Goal: Navigation & Orientation: Find specific page/section

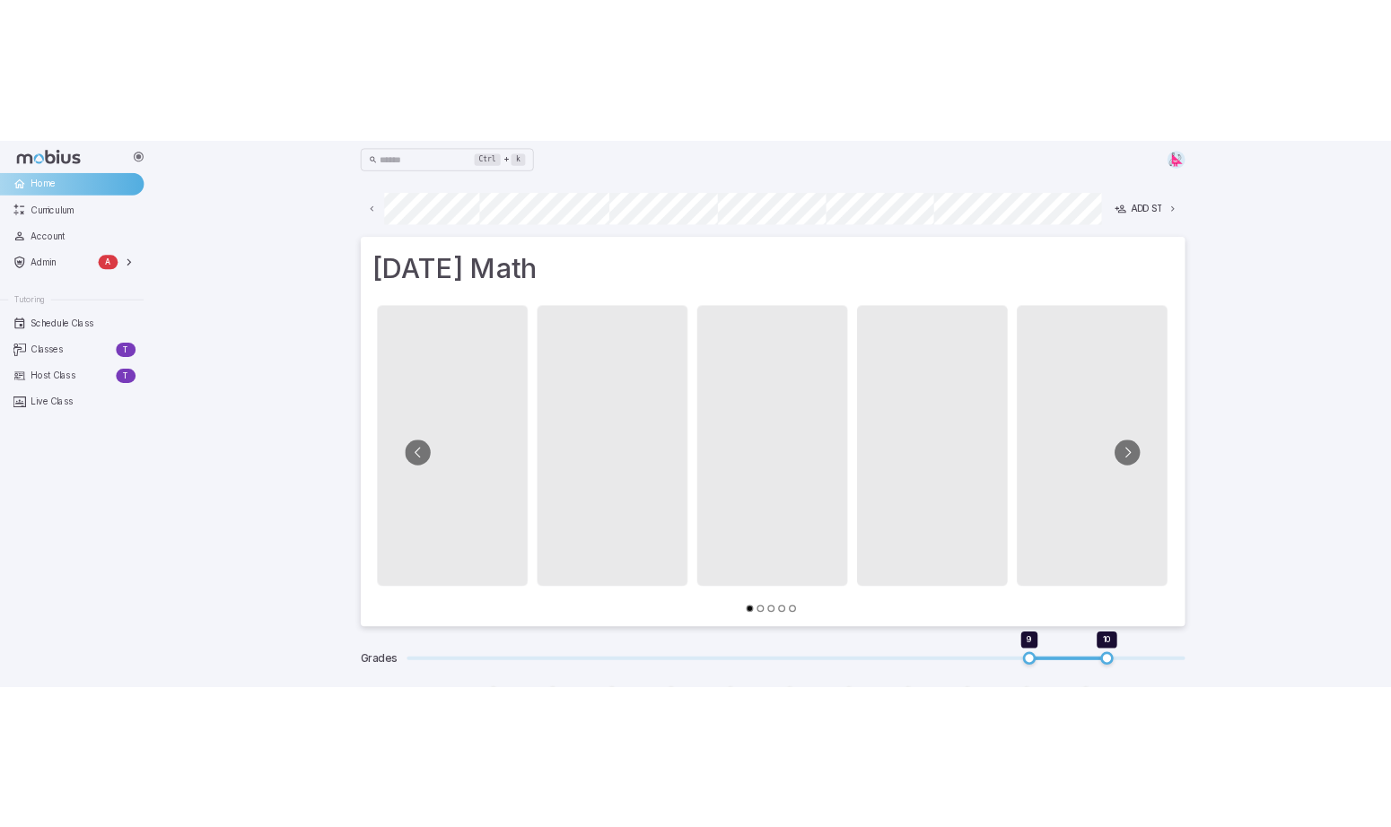
scroll to position [0, 965]
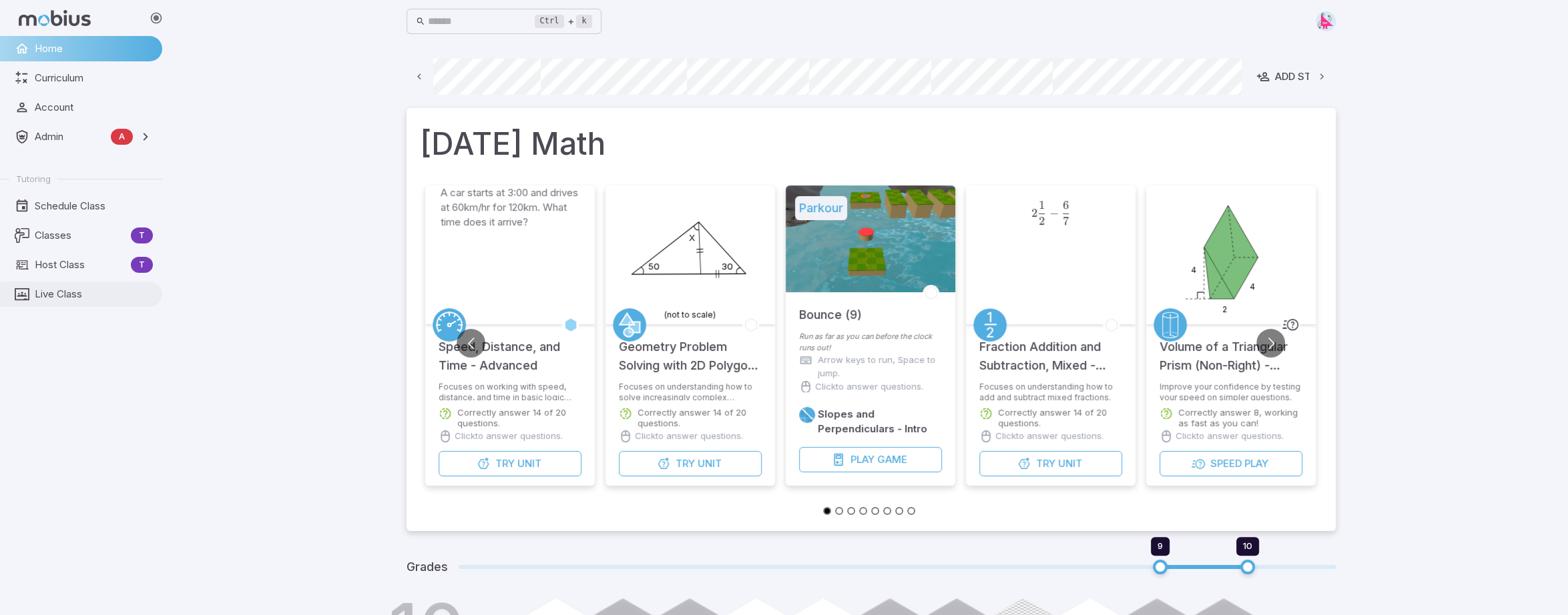
click at [49, 298] on span "Live Class" at bounding box center [94, 294] width 118 height 15
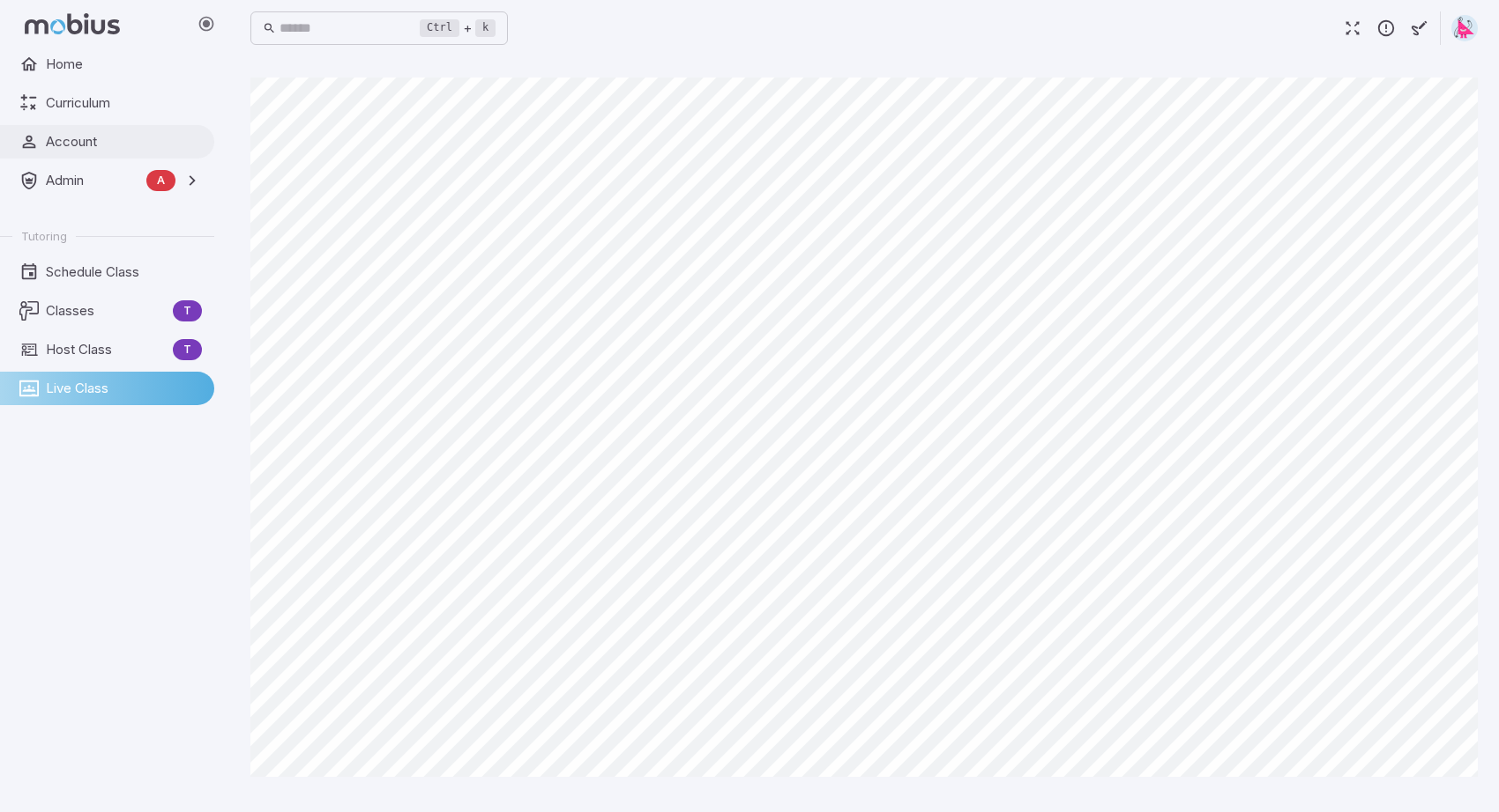
click at [67, 142] on span "Account" at bounding box center [124, 142] width 156 height 20
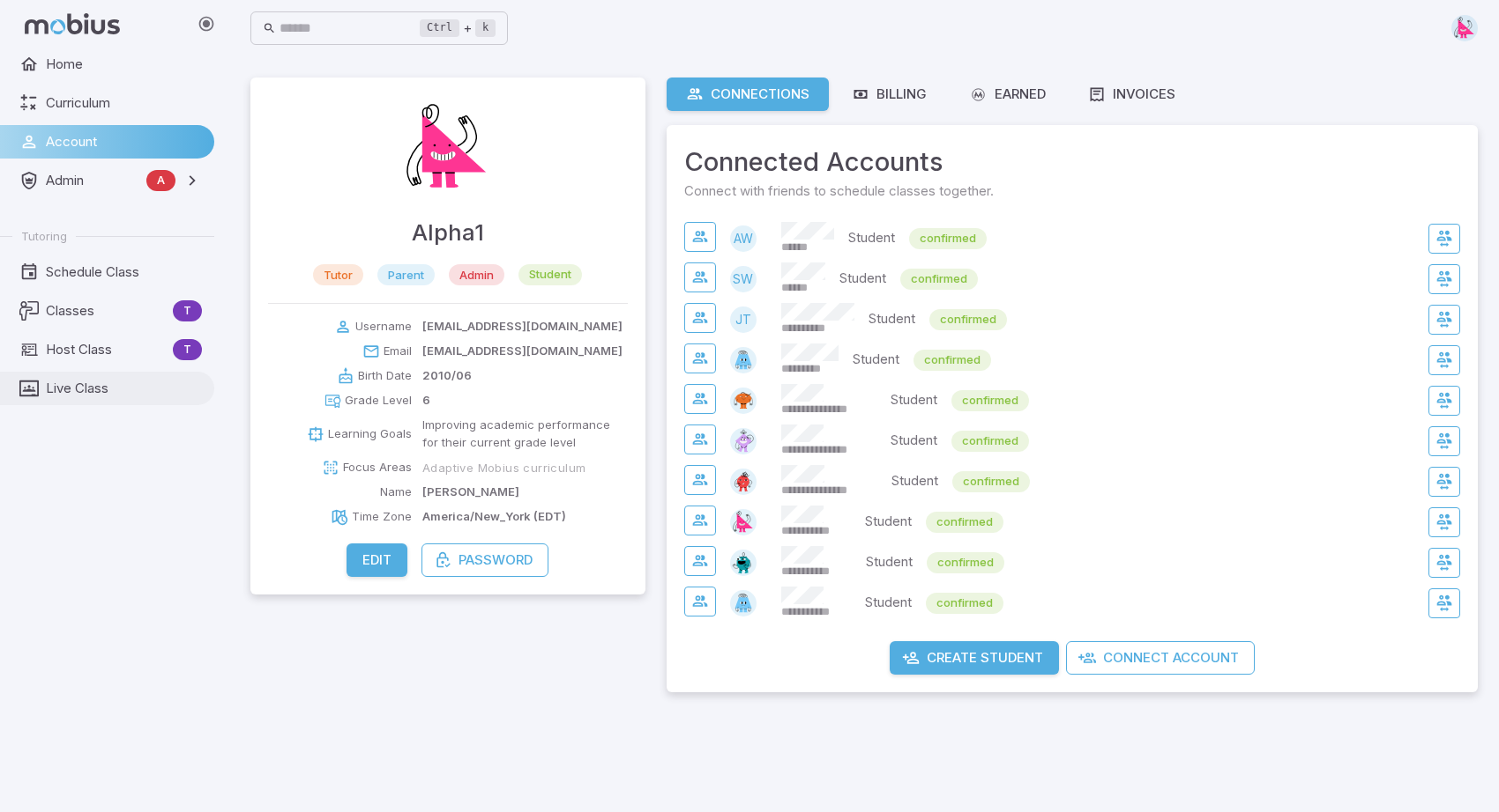
click at [86, 392] on span "Live Class" at bounding box center [124, 389] width 156 height 20
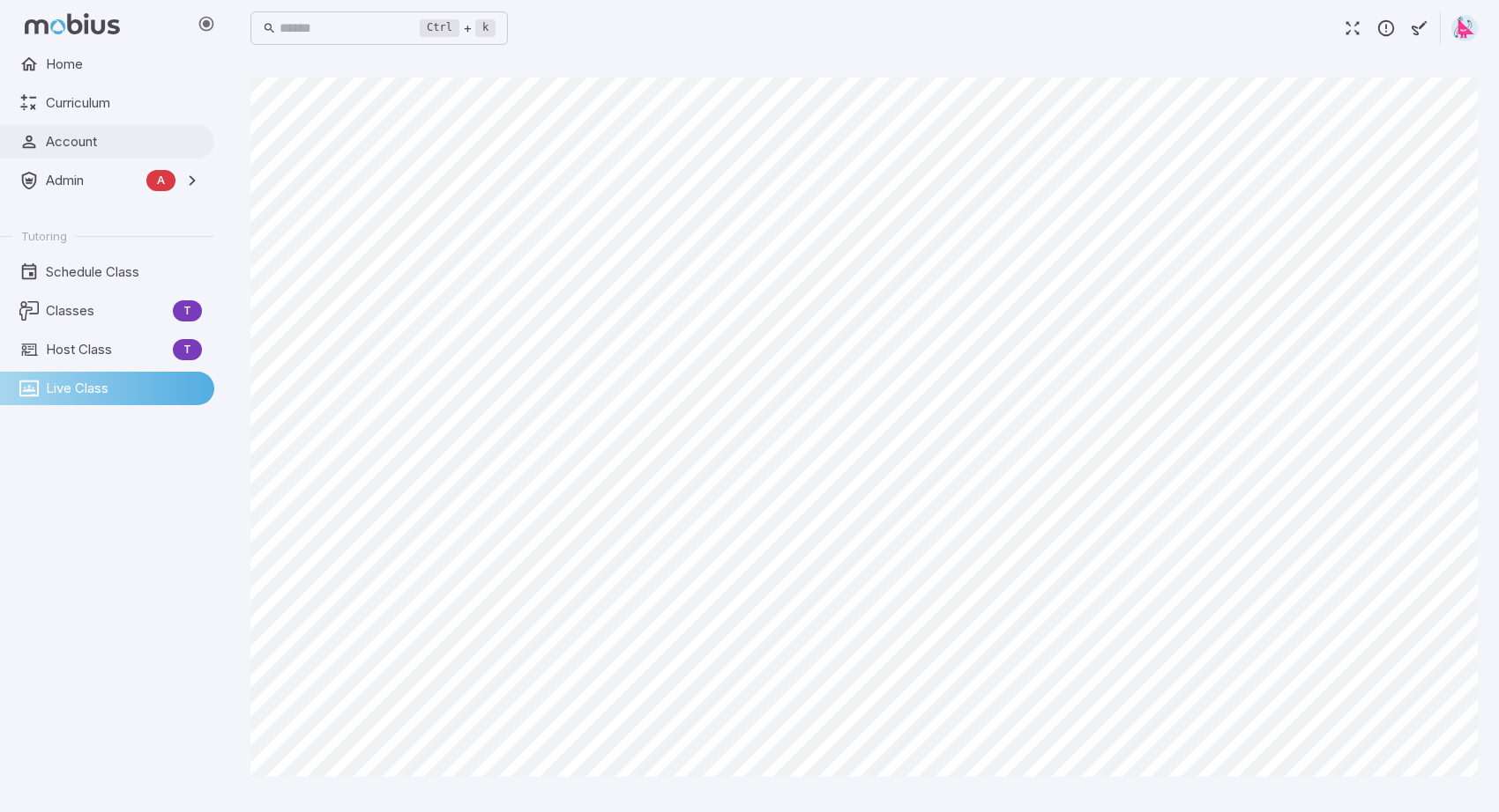
click at [74, 136] on span "Account" at bounding box center [124, 142] width 156 height 20
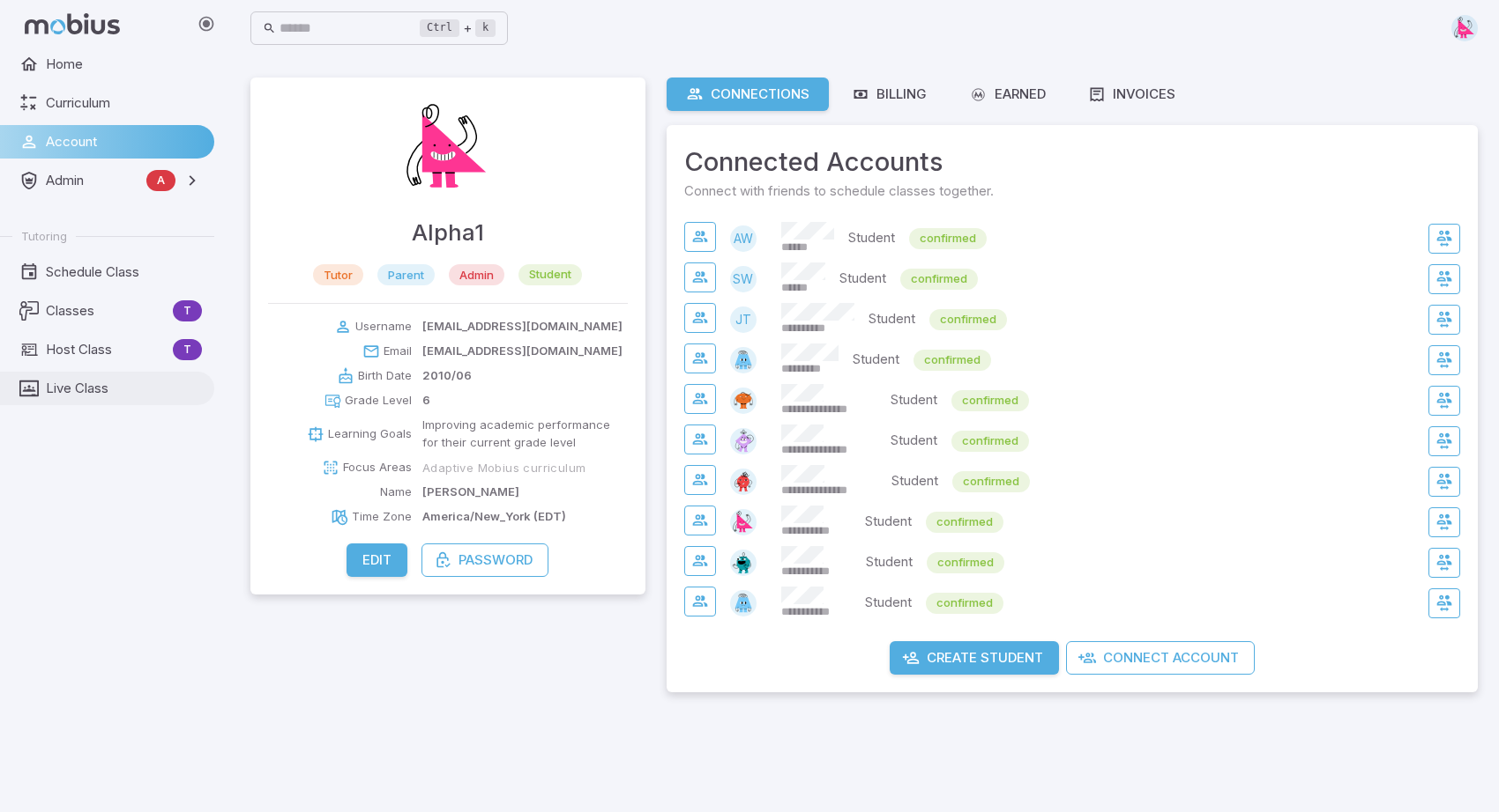
click at [88, 383] on span "Live Class" at bounding box center [124, 389] width 156 height 20
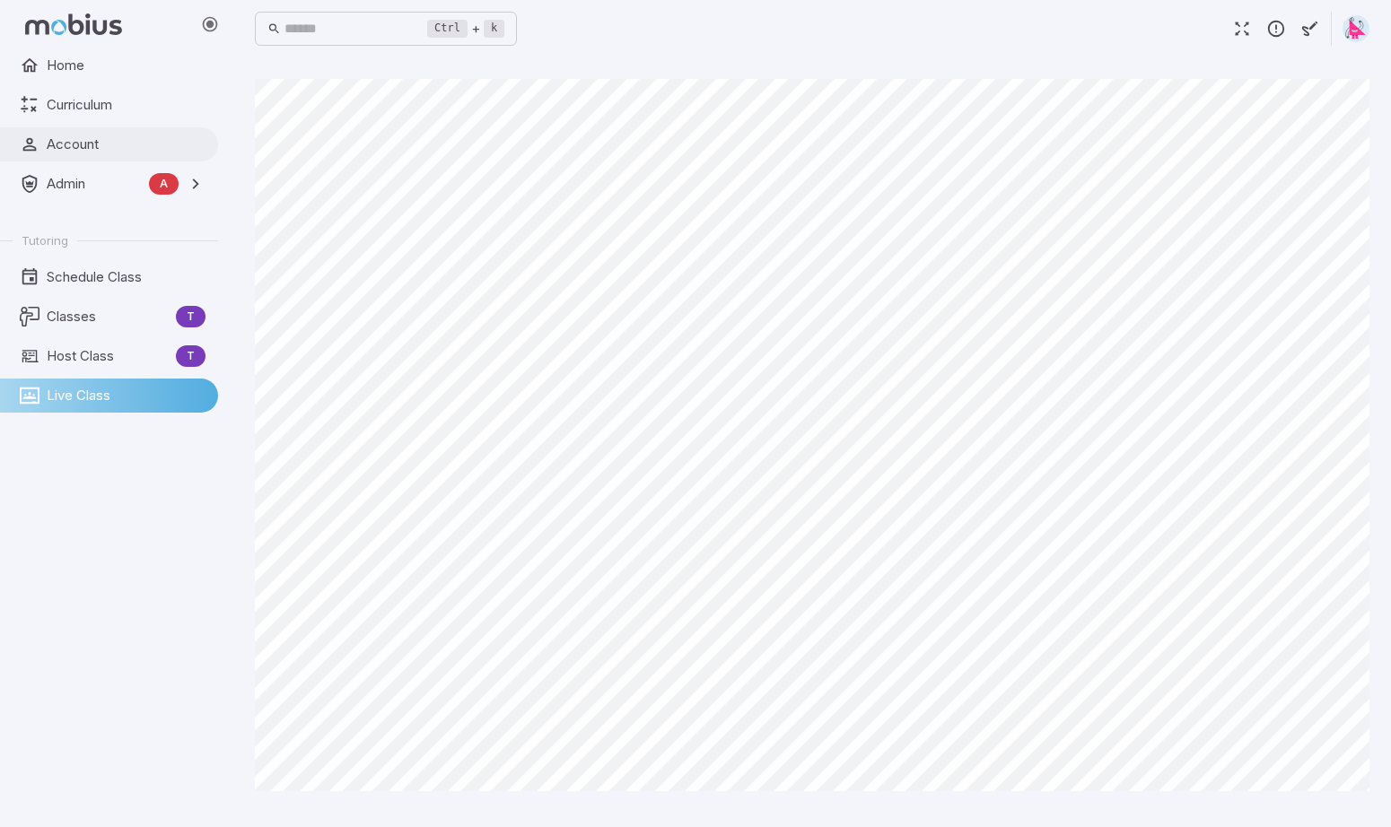
click at [72, 145] on span "Account" at bounding box center [126, 145] width 159 height 20
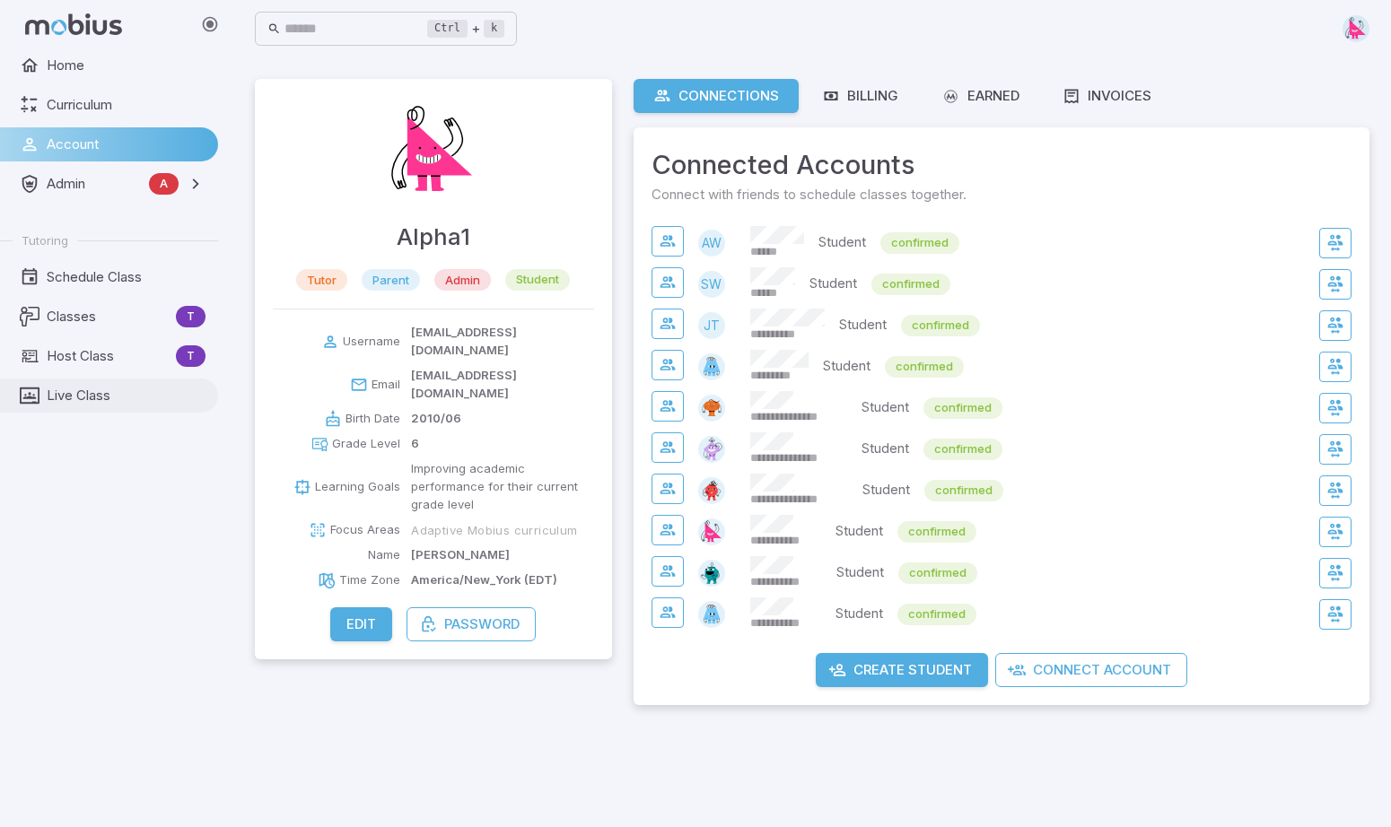
click at [81, 391] on span "Live Class" at bounding box center [126, 396] width 159 height 20
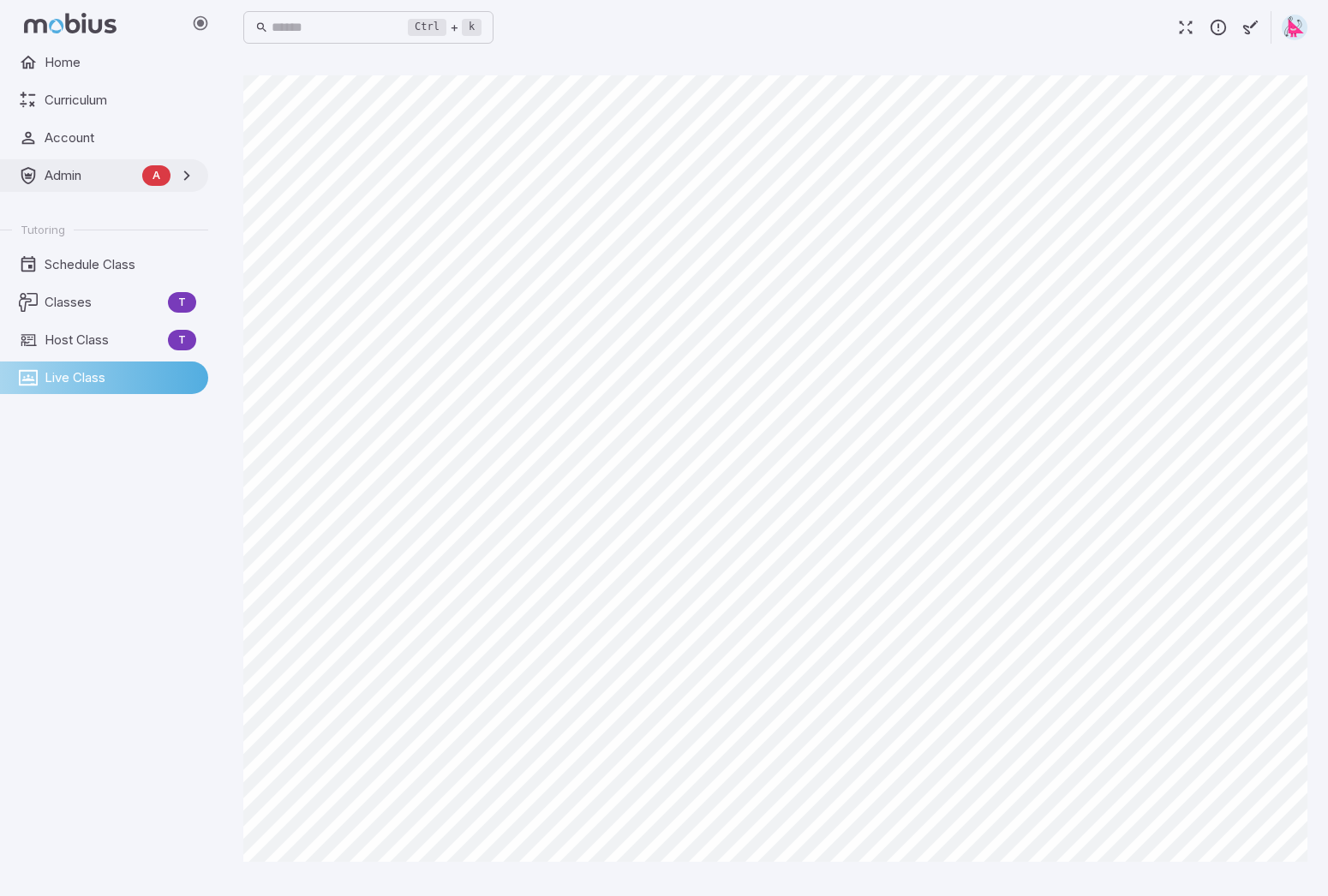
click at [61, 179] on span "Admin" at bounding box center [90, 176] width 91 height 19
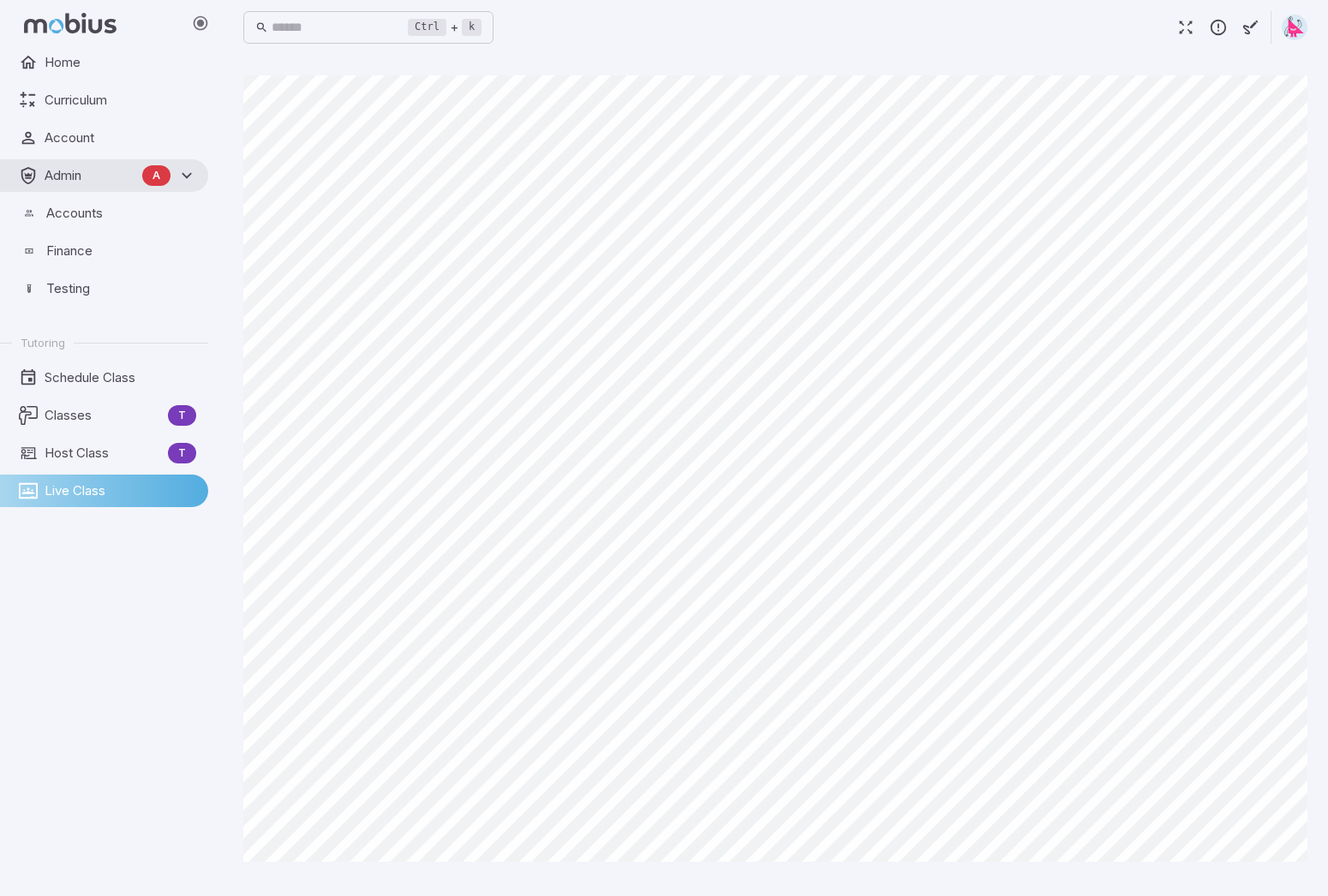
click at [39, 184] on link "Admin A" at bounding box center [104, 176] width 208 height 32
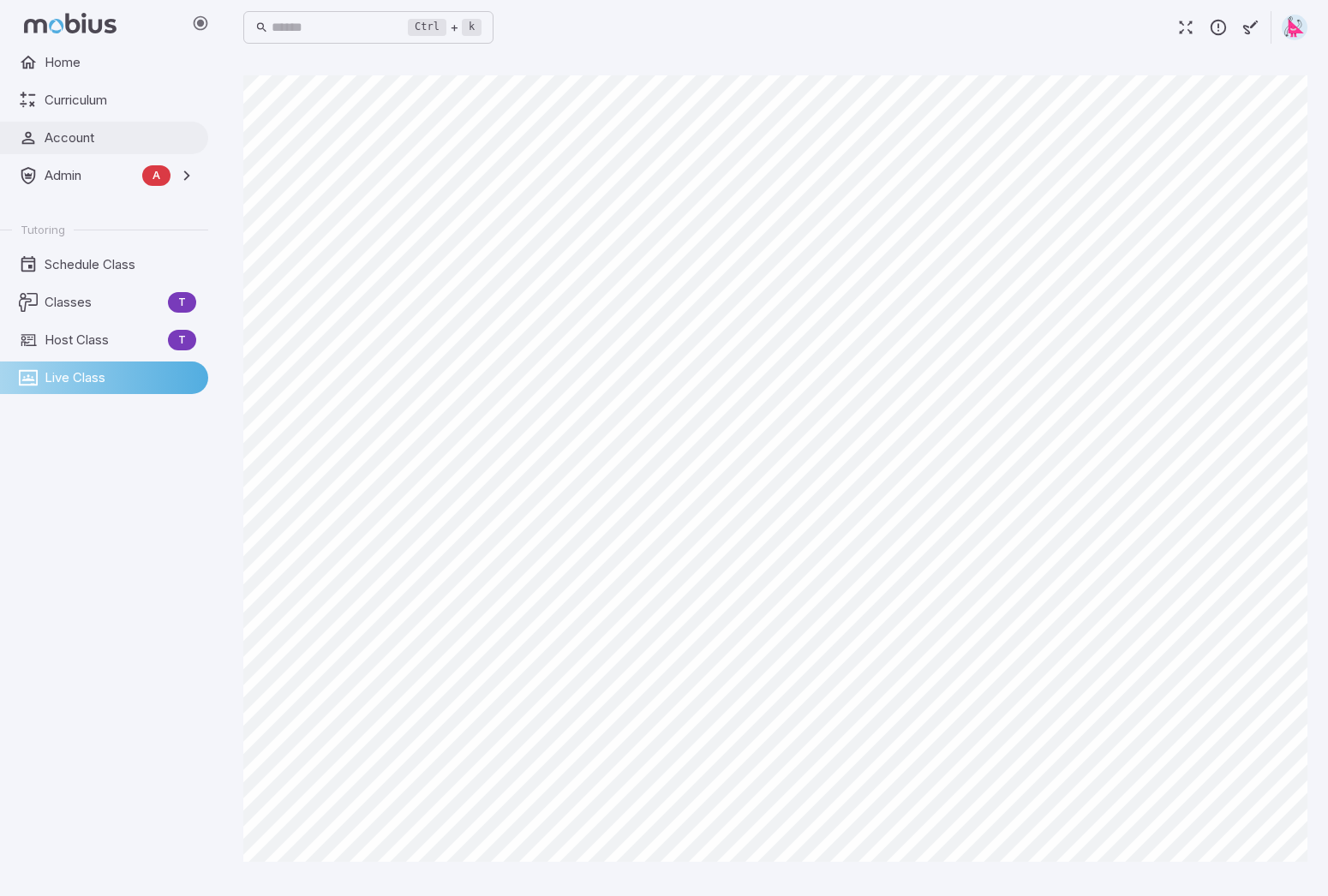
click at [63, 136] on span "Account" at bounding box center [120, 138] width 152 height 19
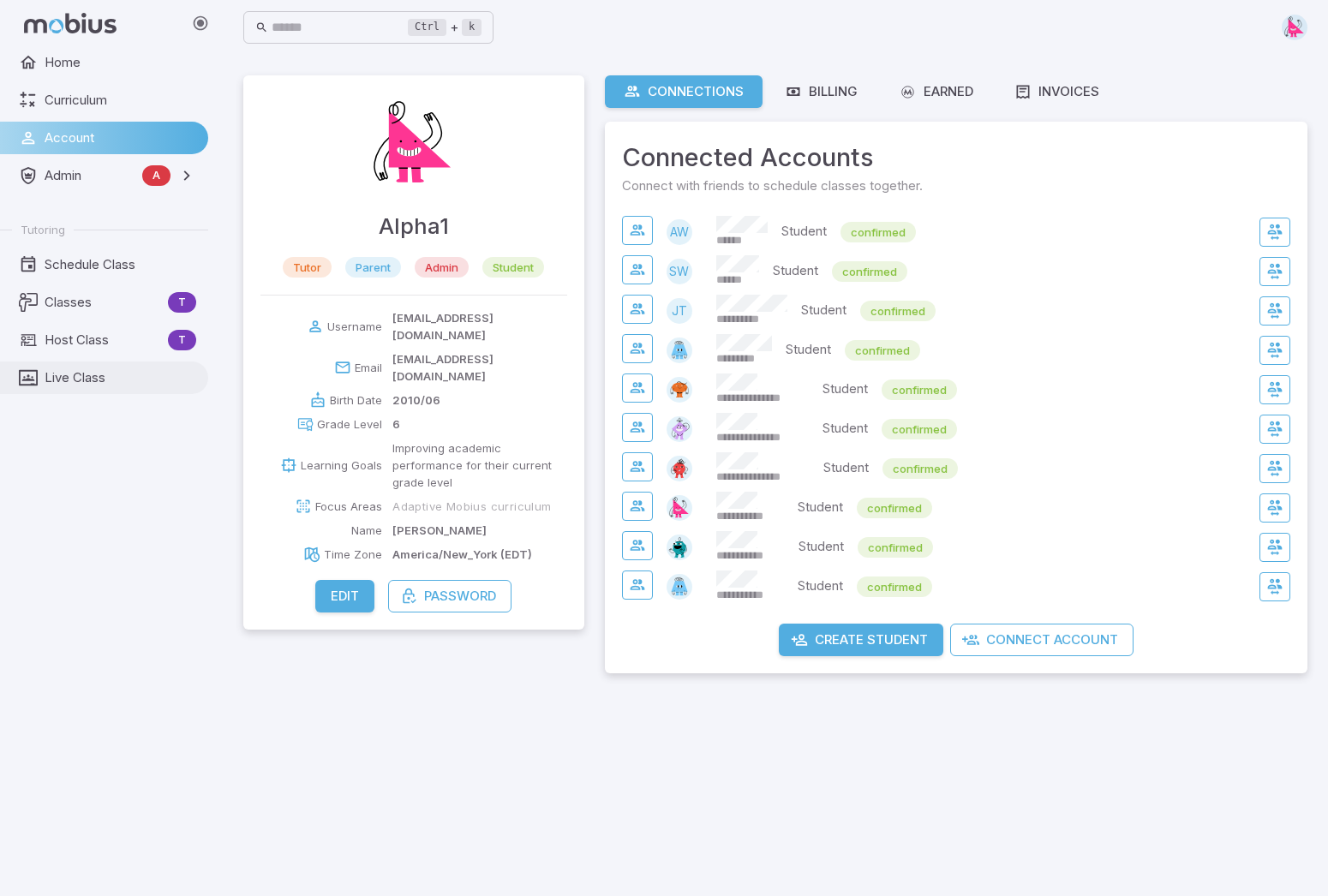
click at [89, 372] on span "Live Class" at bounding box center [120, 378] width 152 height 19
